Goal: Task Accomplishment & Management: Manage account settings

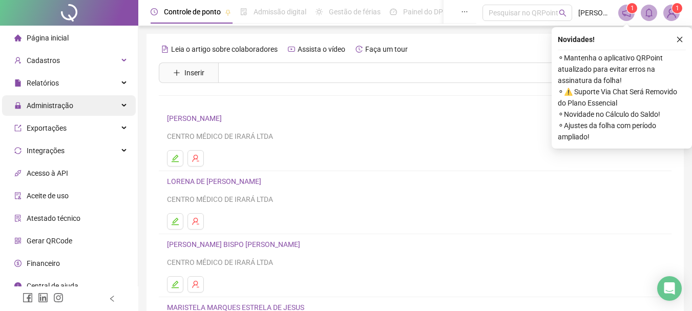
click at [112, 103] on div "Administração" at bounding box center [69, 105] width 134 height 20
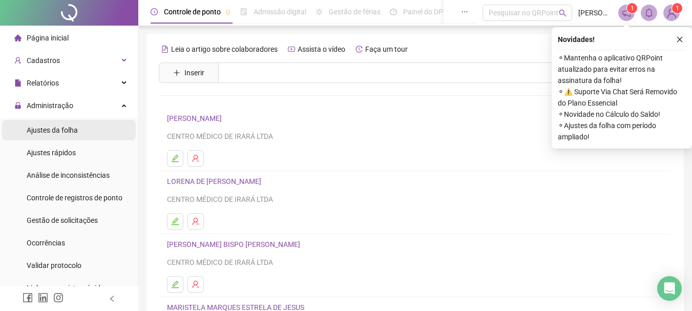
click at [68, 132] on span "Ajustes da folha" at bounding box center [52, 130] width 51 height 8
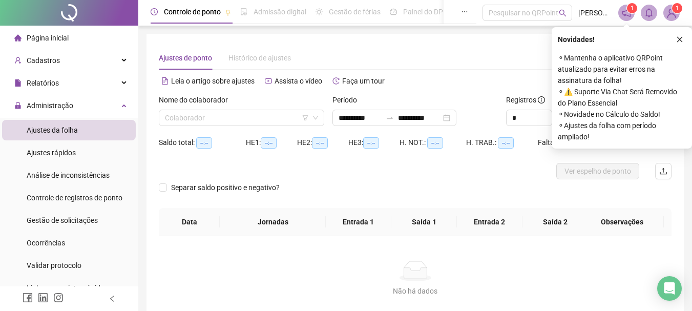
type input "**********"
click at [316, 118] on icon "down" at bounding box center [315, 118] width 6 height 6
click at [676, 37] on icon "close" at bounding box center [679, 39] width 7 height 7
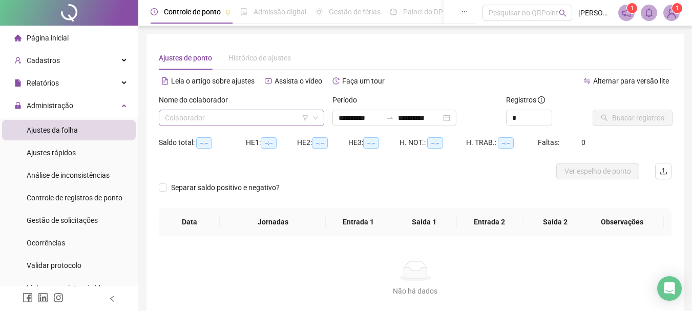
click at [206, 119] on input "search" at bounding box center [237, 117] width 144 height 15
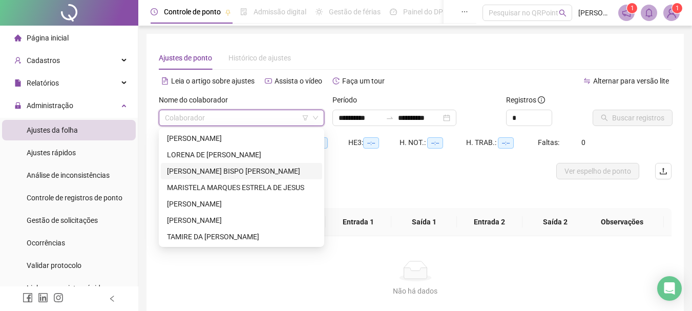
click at [193, 170] on div "[PERSON_NAME] BISPO [PERSON_NAME]" at bounding box center [241, 170] width 149 height 11
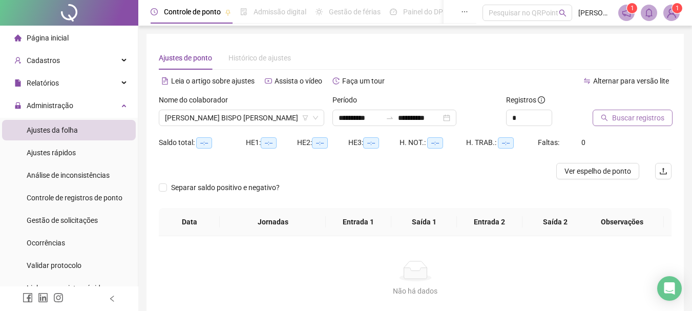
click at [615, 118] on span "Buscar registros" at bounding box center [638, 117] width 52 height 11
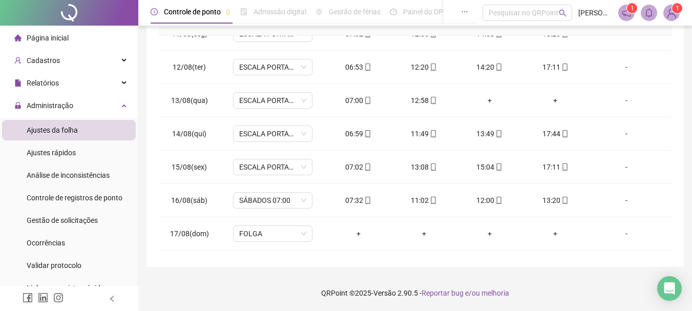
scroll to position [380, 0]
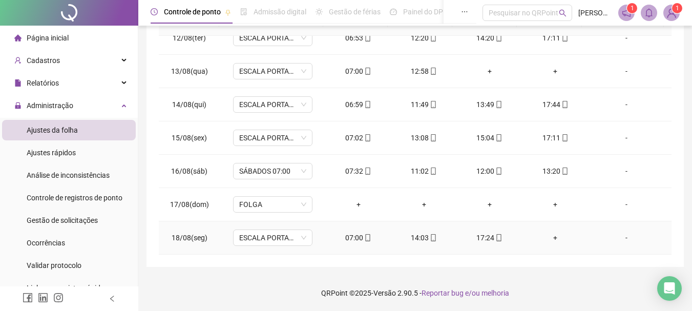
click at [549, 240] on div "+" at bounding box center [555, 237] width 49 height 11
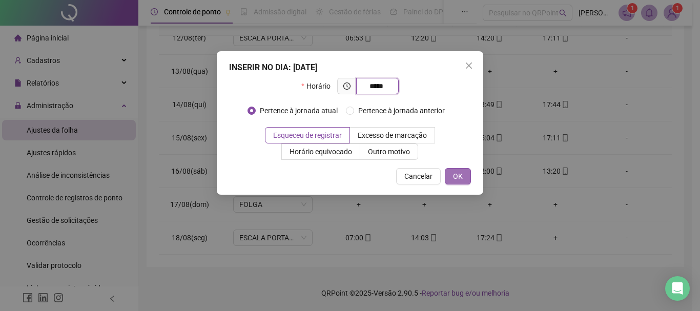
type input "*****"
click at [462, 177] on span "OK" at bounding box center [458, 176] width 10 height 11
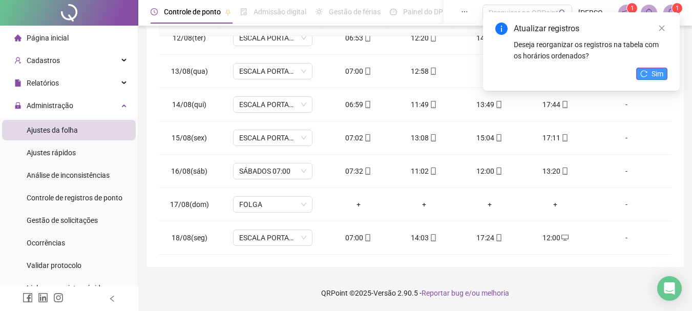
click at [649, 76] on button "Sim" at bounding box center [651, 74] width 31 height 12
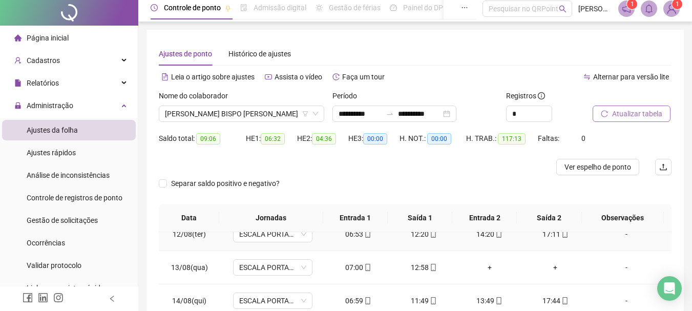
scroll to position [0, 0]
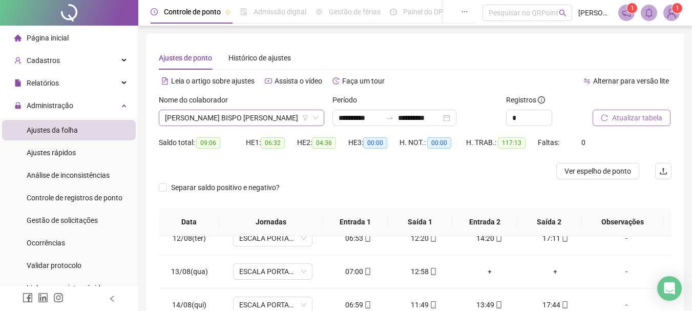
click at [318, 118] on icon "down" at bounding box center [315, 118] width 6 height 6
click at [314, 119] on icon "down" at bounding box center [315, 118] width 6 height 6
click at [257, 117] on span "[PERSON_NAME] BISPO [PERSON_NAME]" at bounding box center [241, 117] width 153 height 15
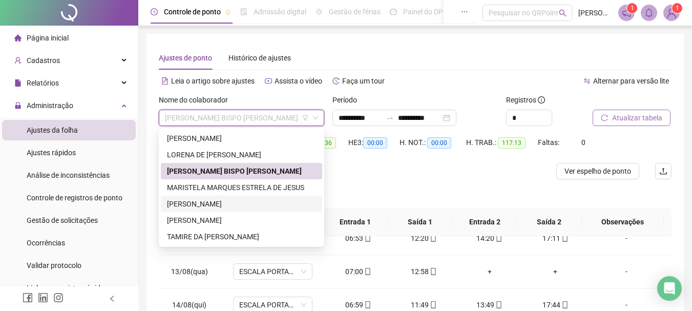
click at [217, 199] on div "[PERSON_NAME]" at bounding box center [241, 203] width 149 height 11
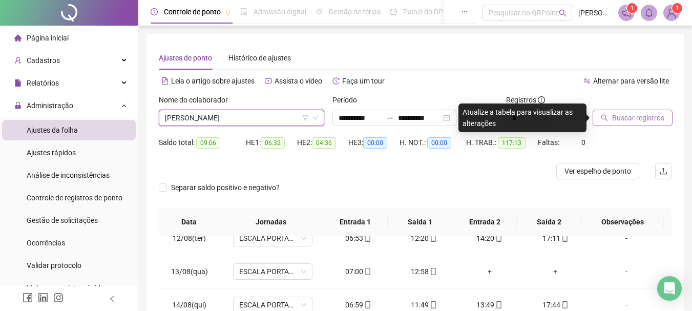
click at [620, 119] on span "Buscar registros" at bounding box center [638, 117] width 52 height 11
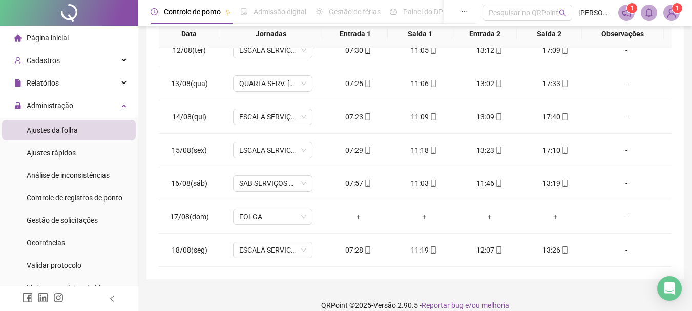
scroll to position [200, 0]
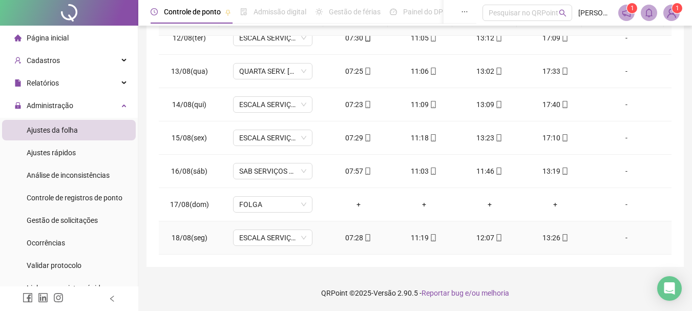
click at [486, 239] on div "12:07" at bounding box center [489, 237] width 49 height 11
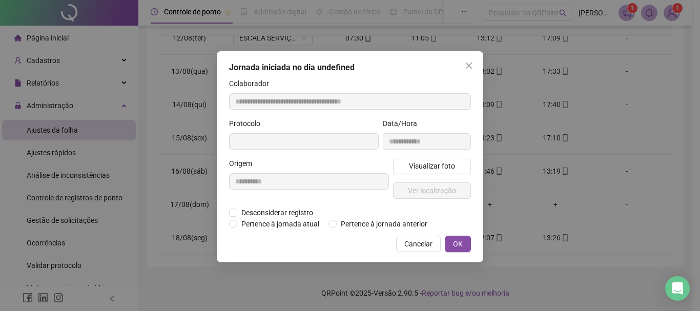
type input "**********"
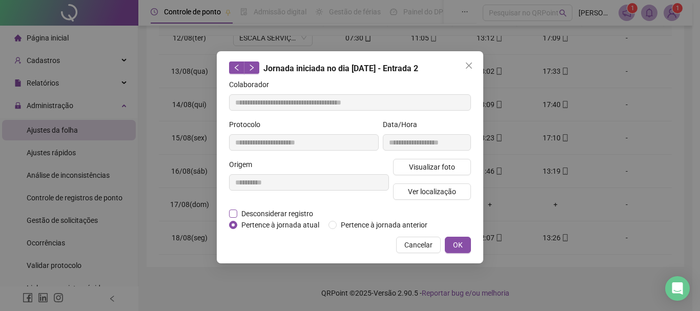
click at [279, 212] on span "Desconsiderar registro" at bounding box center [277, 213] width 80 height 11
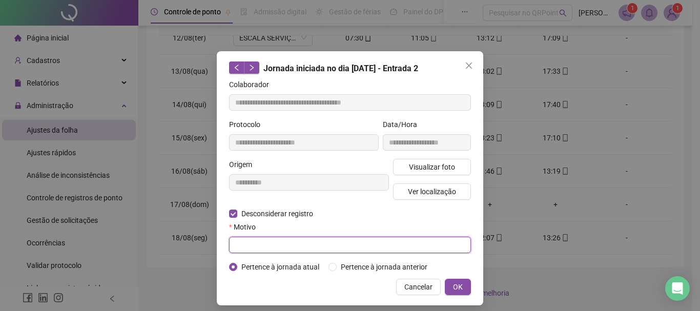
click at [314, 244] on input "text" at bounding box center [350, 245] width 242 height 16
type input "******"
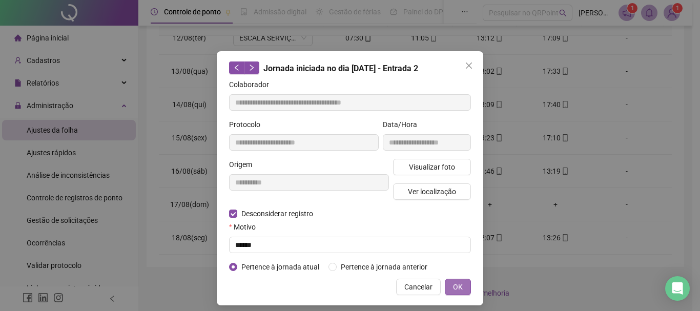
click at [455, 287] on span "OK" at bounding box center [458, 286] width 10 height 11
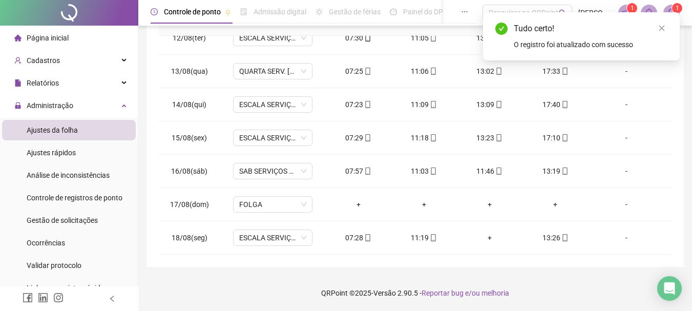
click at [548, 35] on div "Tudo certo! O registro foi atualizado com sucesso" at bounding box center [581, 37] width 172 height 28
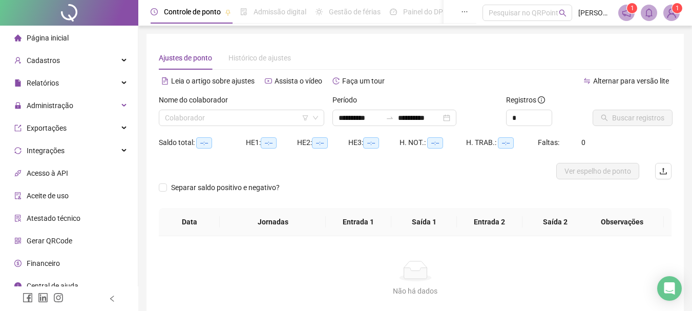
type input "**********"
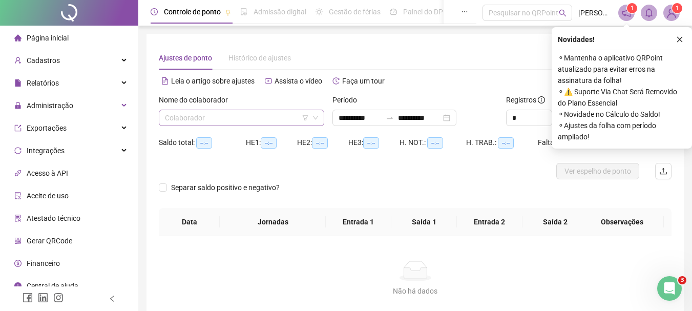
click at [283, 118] on input "search" at bounding box center [237, 117] width 144 height 15
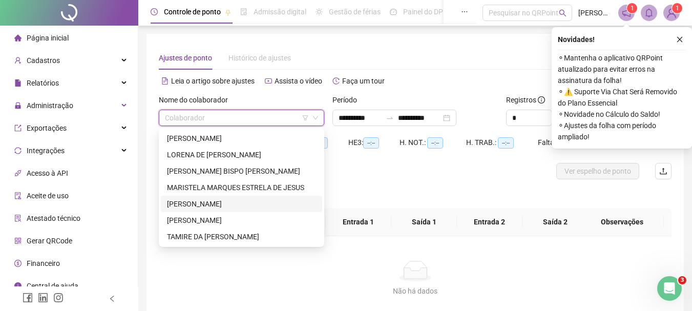
click at [201, 206] on div "[PERSON_NAME]" at bounding box center [241, 203] width 149 height 11
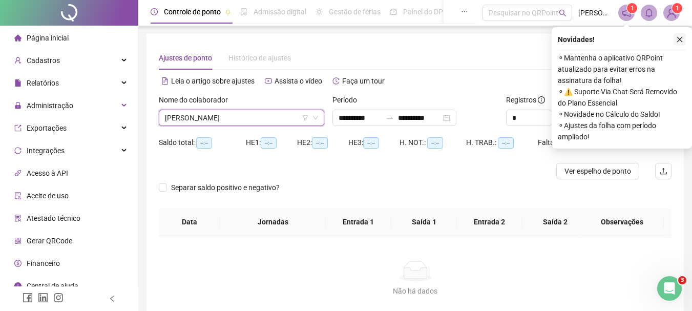
click at [680, 36] on icon "close" at bounding box center [679, 39] width 7 height 7
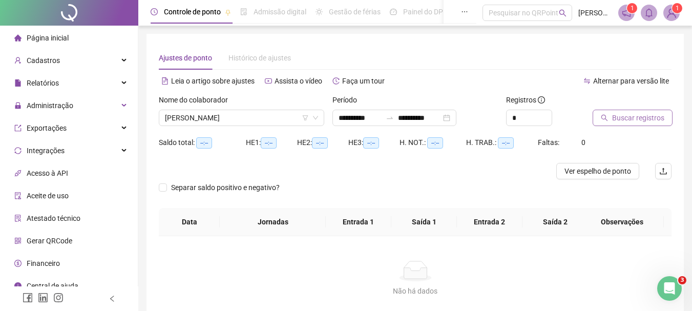
click at [624, 121] on span "Buscar registros" at bounding box center [638, 117] width 52 height 11
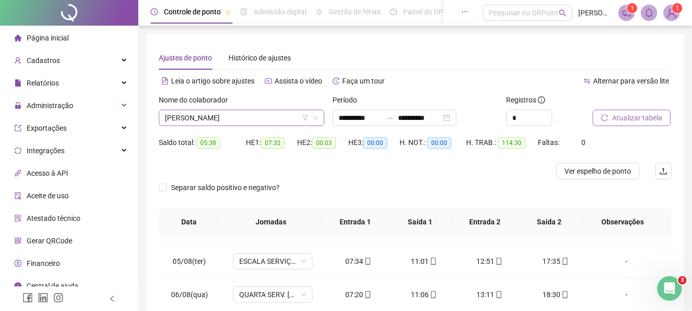
click at [230, 113] on span "[PERSON_NAME]" at bounding box center [241, 117] width 153 height 15
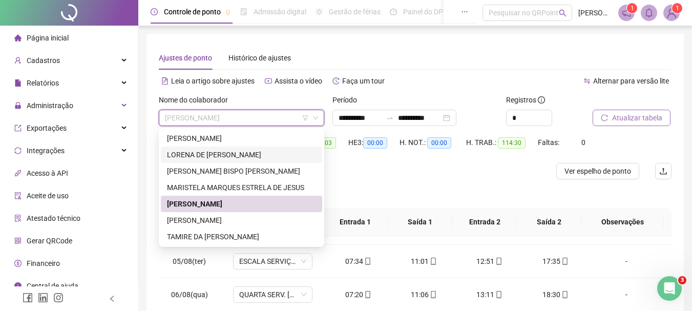
click at [236, 147] on div "LORENA DE [PERSON_NAME]" at bounding box center [241, 154] width 161 height 16
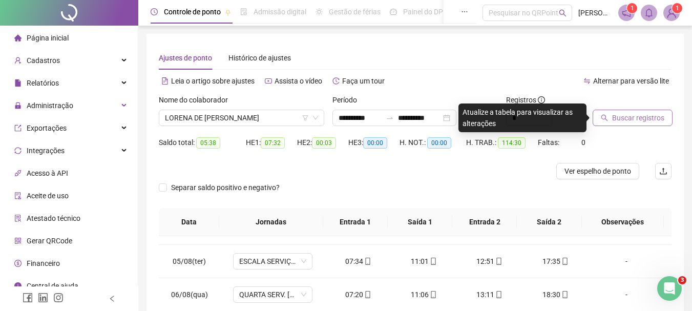
click at [639, 118] on span "Buscar registros" at bounding box center [638, 117] width 52 height 11
